Goal: Information Seeking & Learning: Understand process/instructions

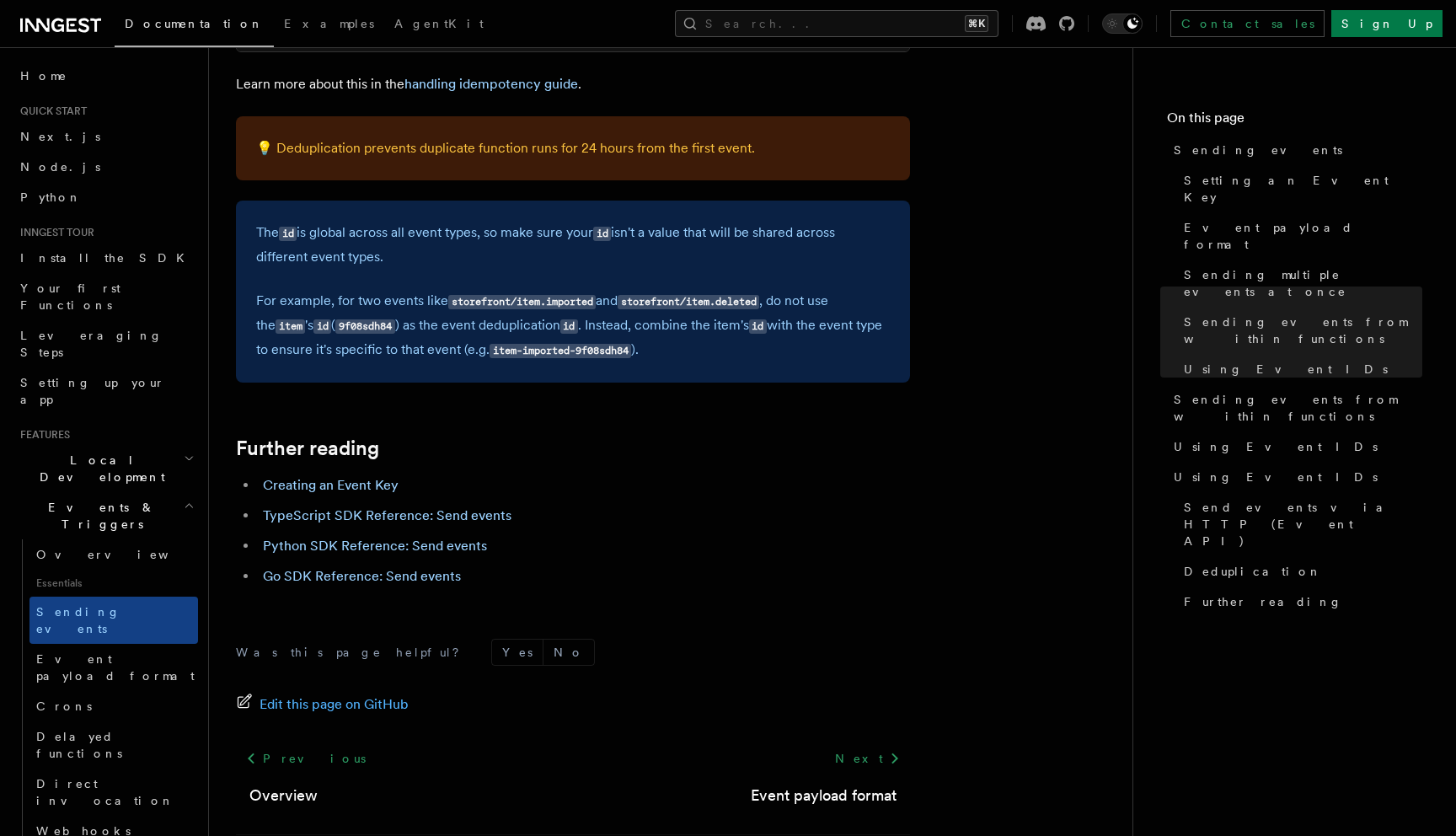
scroll to position [4755, 0]
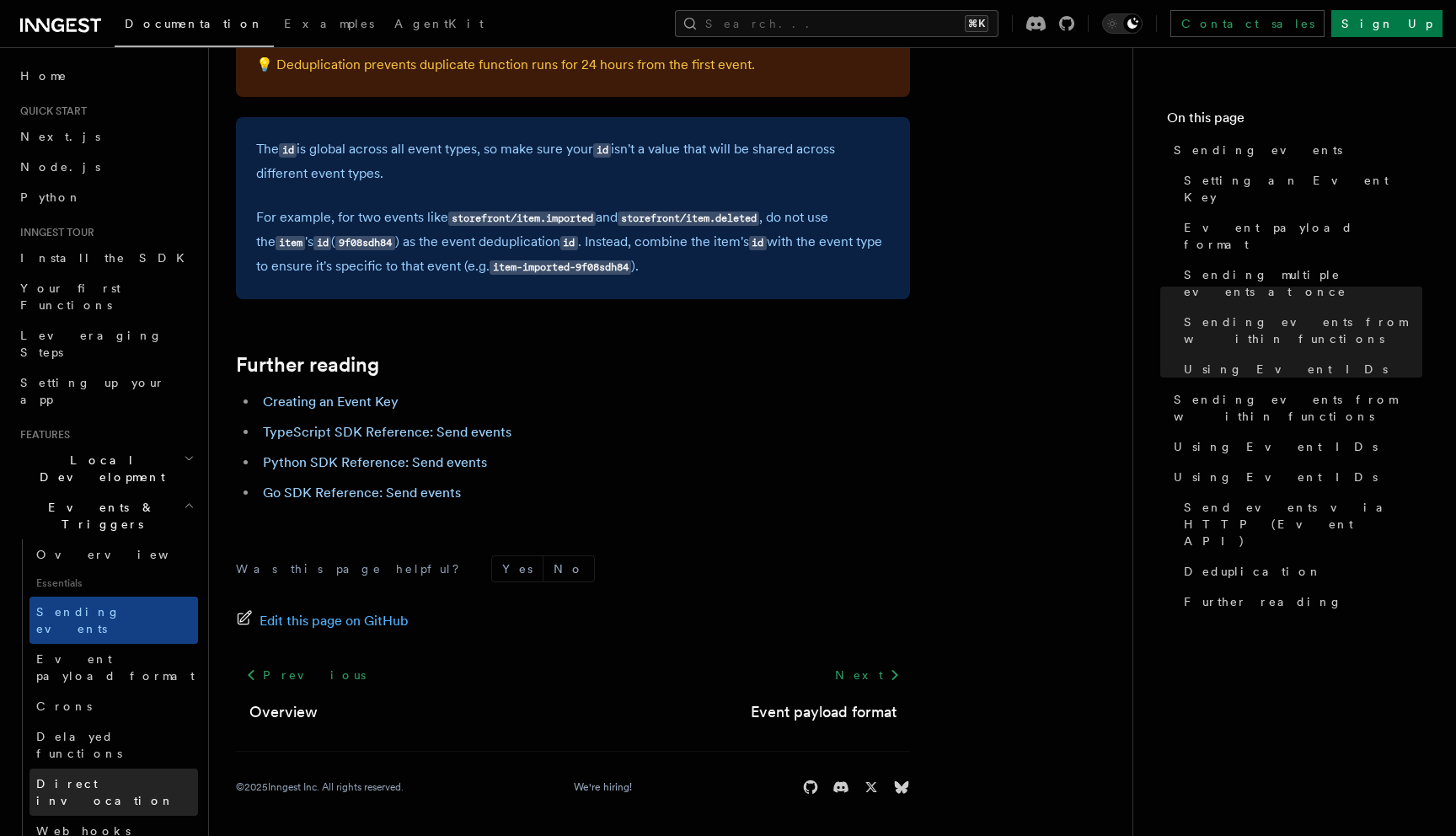
click at [117, 777] on span "Direct invocation" at bounding box center [105, 792] width 138 height 30
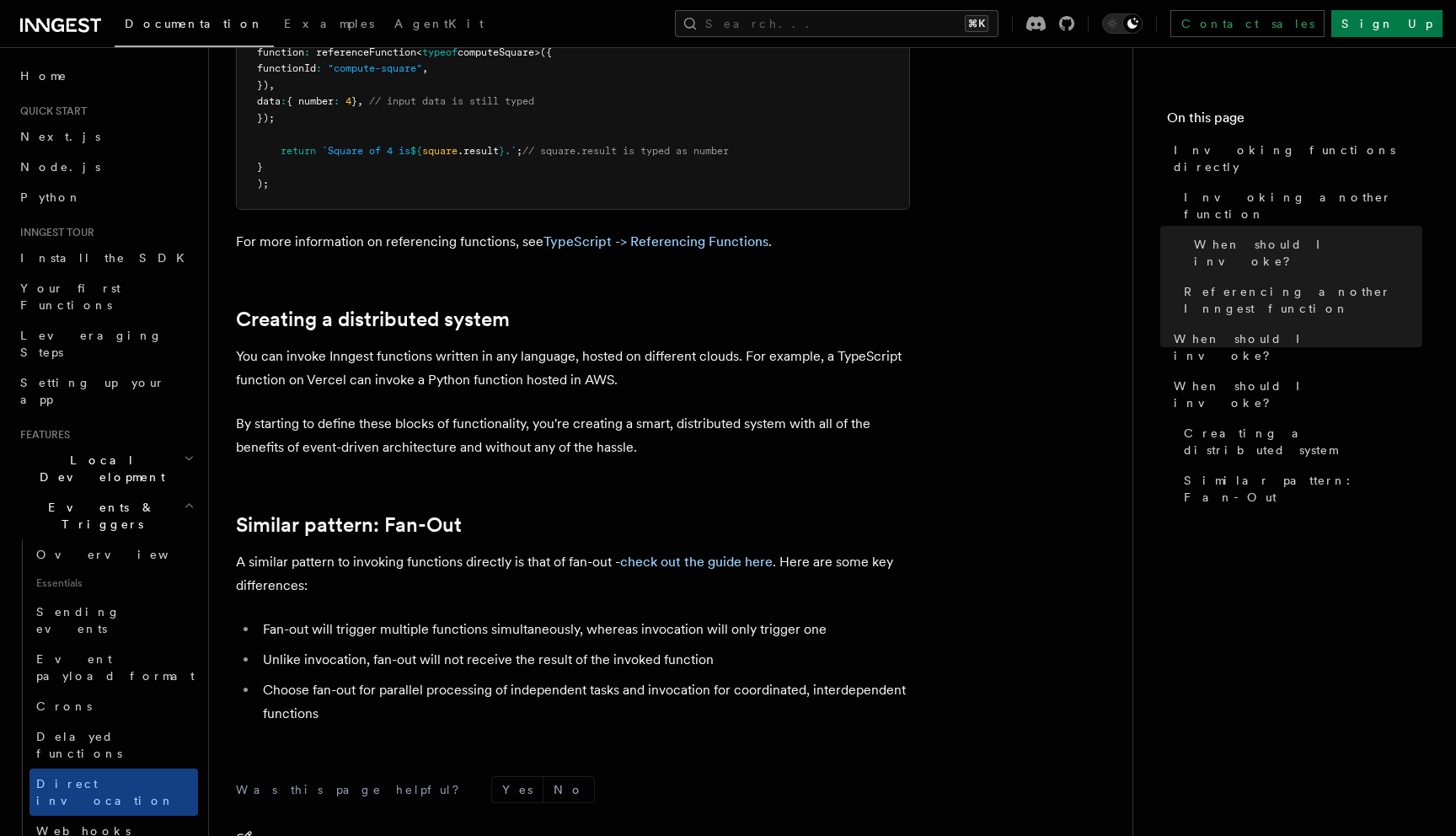
scroll to position [2082, 0]
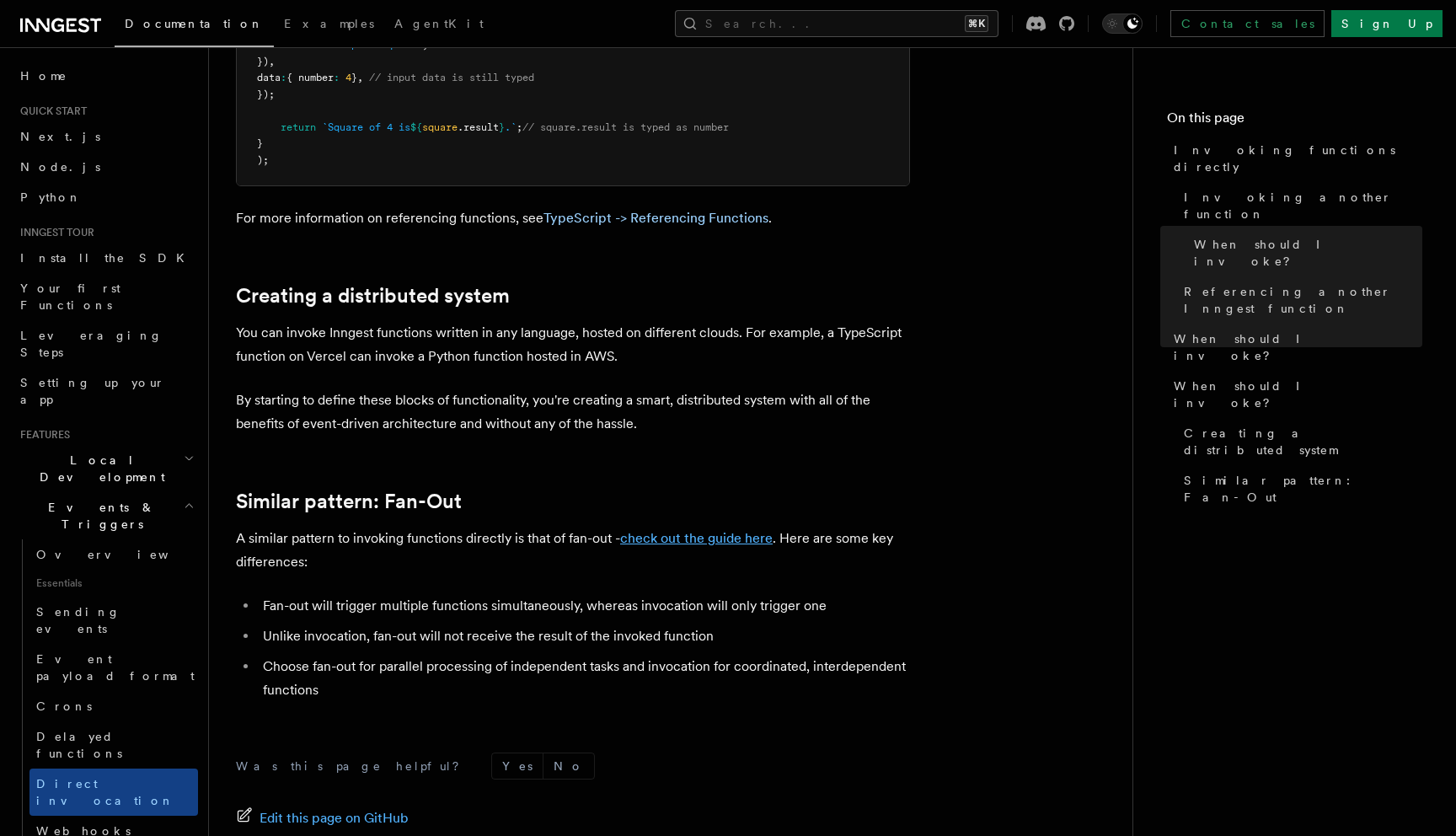
click at [677, 538] on link "check out the guide here" at bounding box center [696, 537] width 152 height 16
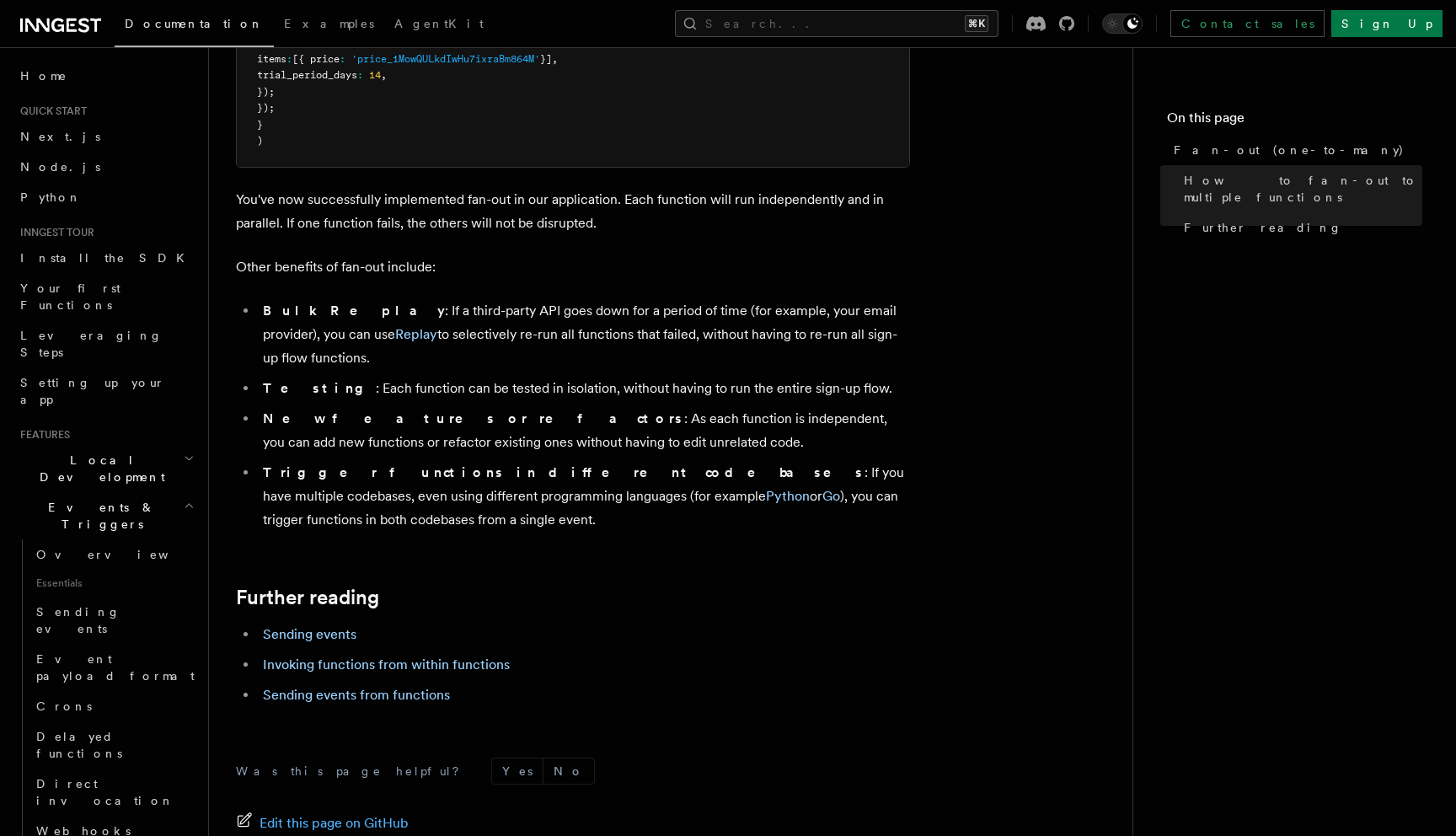
scroll to position [2146, 0]
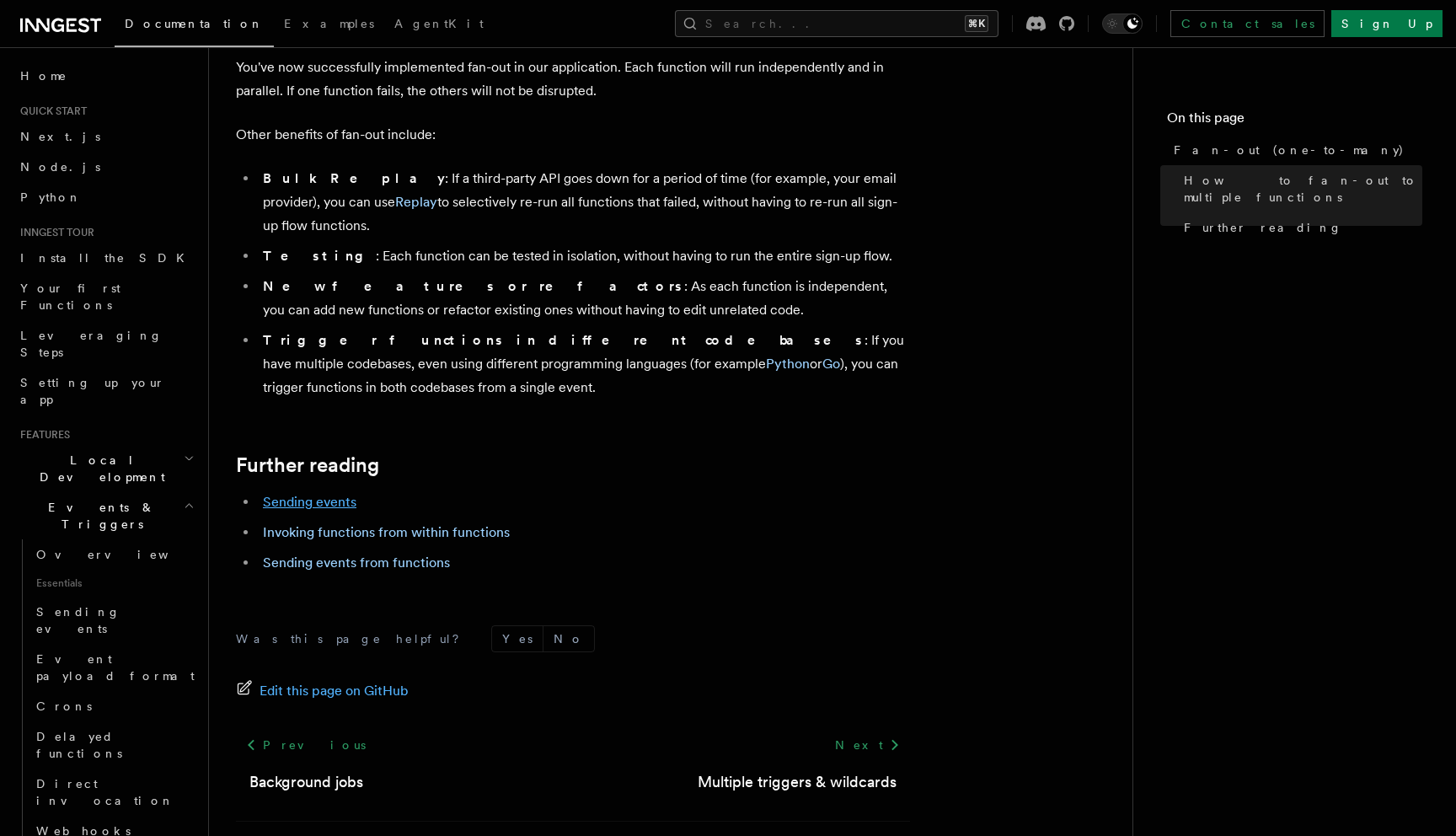
click at [328, 494] on link "Sending events" at bounding box center [309, 501] width 93 height 16
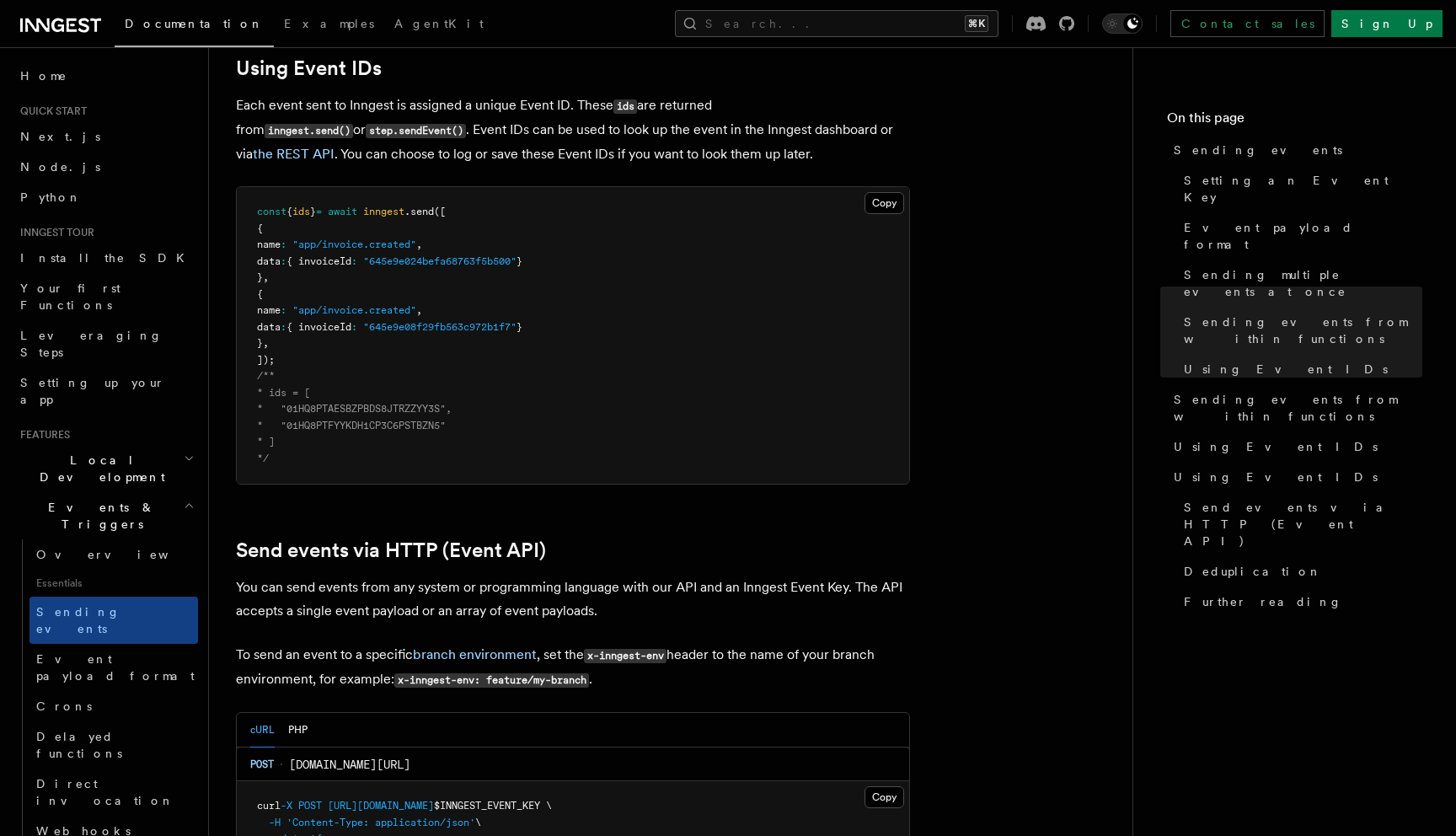
scroll to position [3048, 0]
drag, startPoint x: 254, startPoint y: 186, endPoint x: 387, endPoint y: 424, distance: 272.6
click at [387, 424] on pre "const { ids } = await inngest .send ([ { name : "app/invoice.created" , data : …" at bounding box center [573, 336] width 673 height 296
copy code "const { ids } = await inngest .send ([ { name : "app/invoice.created" , data : …"
click at [493, 328] on pre "const { ids } = await inngest .send ([ { name : "app/invoice.created" , data : …" at bounding box center [573, 336] width 673 height 296
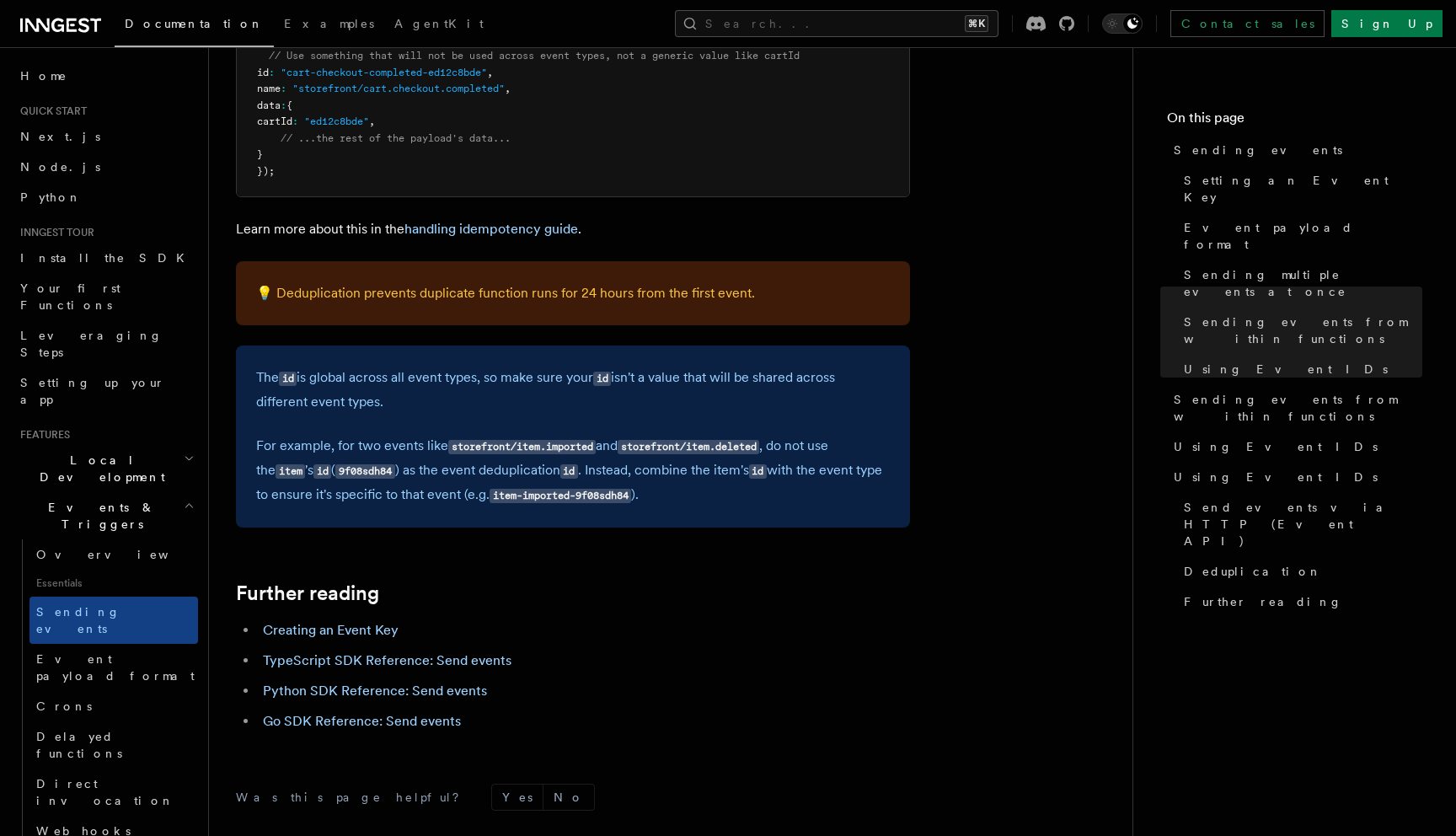
scroll to position [4518, 0]
